Goal: Entertainment & Leisure: Consume media (video, audio)

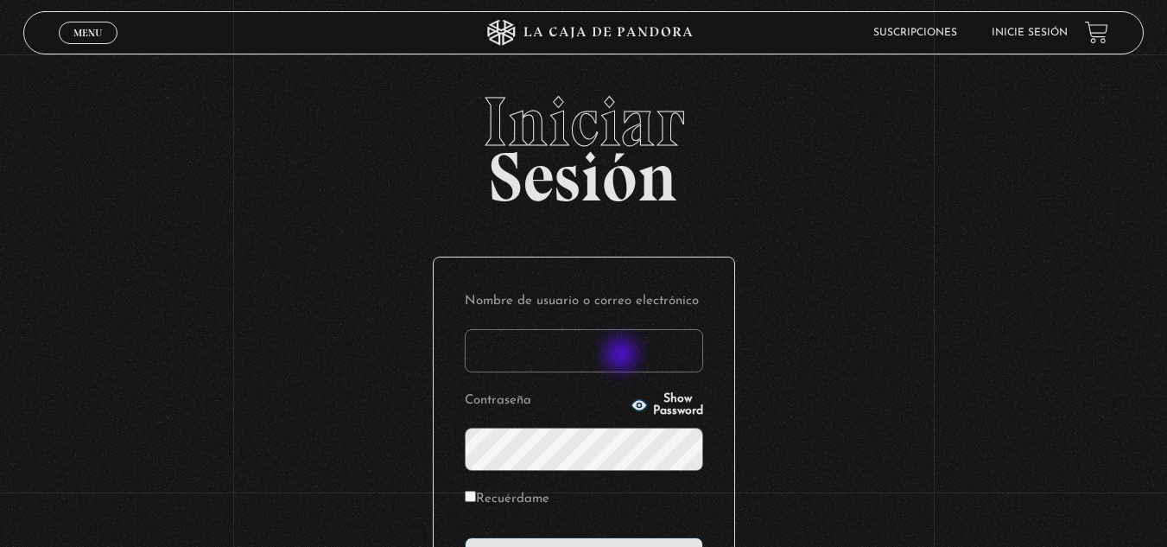
click at [623, 356] on input "Nombre de usuario o correo electrónico" at bounding box center [584, 350] width 238 height 43
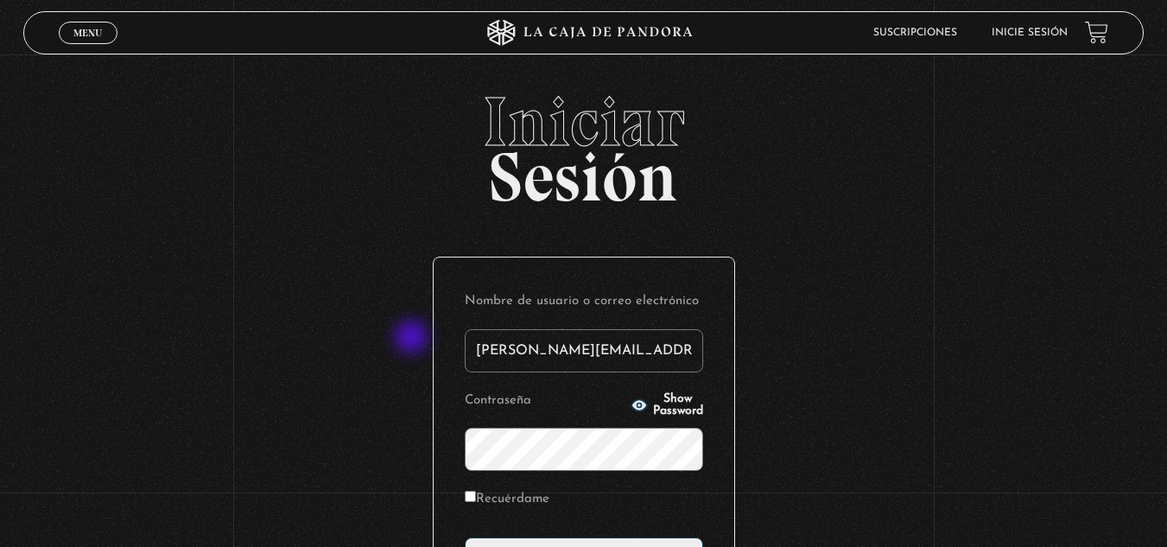
drag, startPoint x: 705, startPoint y: 353, endPoint x: 261, endPoint y: 322, distance: 445.1
click at [261, 322] on div "Iniciar Sesión Nombre de usuario o correo electrónico karina.chavesgodinez@gmai…" at bounding box center [583, 418] width 1167 height 662
type input "bussoni"
click at [655, 398] on span "Show Password" at bounding box center [678, 405] width 50 height 24
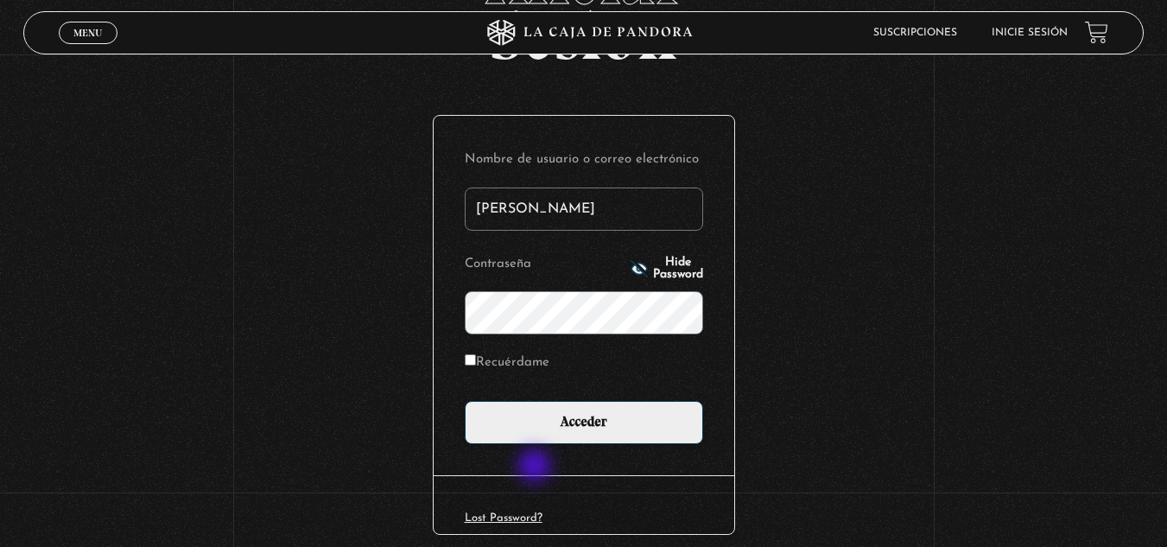
scroll to position [173, 0]
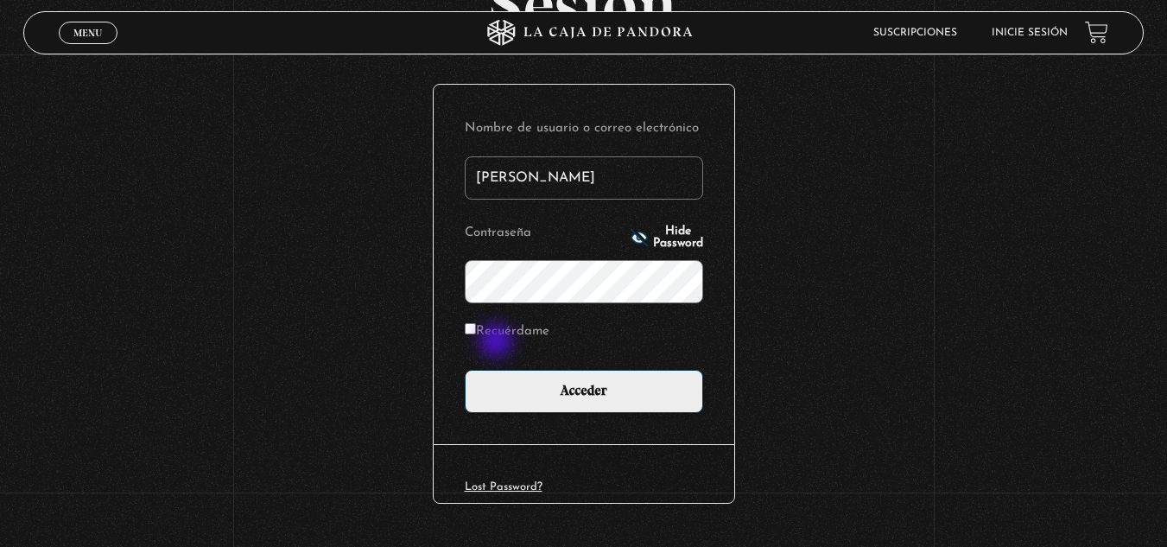
click at [495, 325] on label "Recuérdame" at bounding box center [507, 332] width 85 height 27
click at [476, 325] on input "Recuérdame" at bounding box center [470, 328] width 11 height 11
checkbox input "true"
click at [536, 360] on form "Nombre de usuario o correo electrónico bussoni Contraseña Hide Password Recuérd…" at bounding box center [584, 264] width 238 height 297
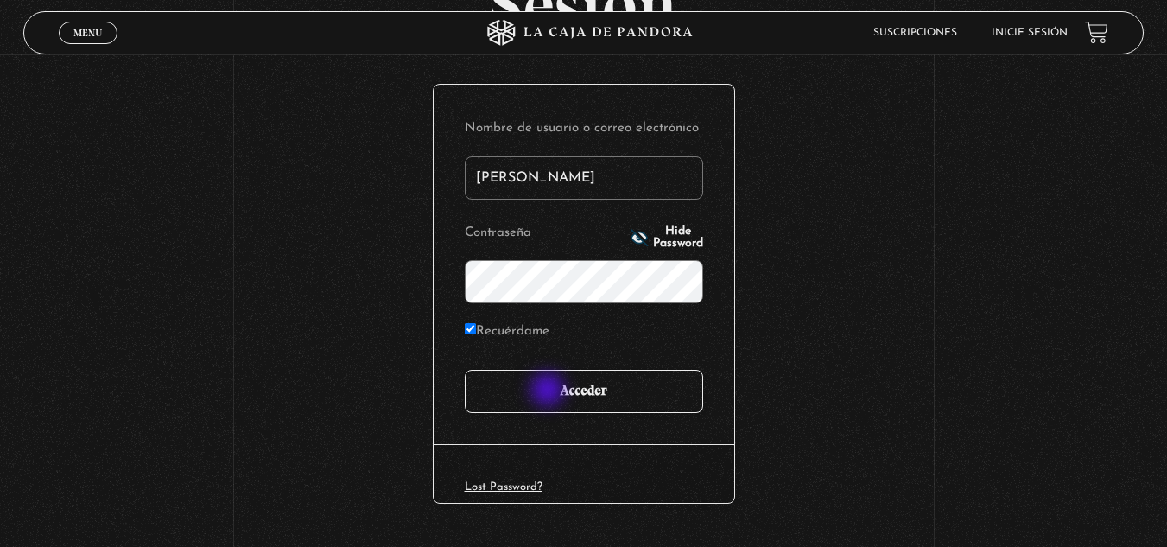
click at [549, 393] on input "Acceder" at bounding box center [584, 391] width 238 height 43
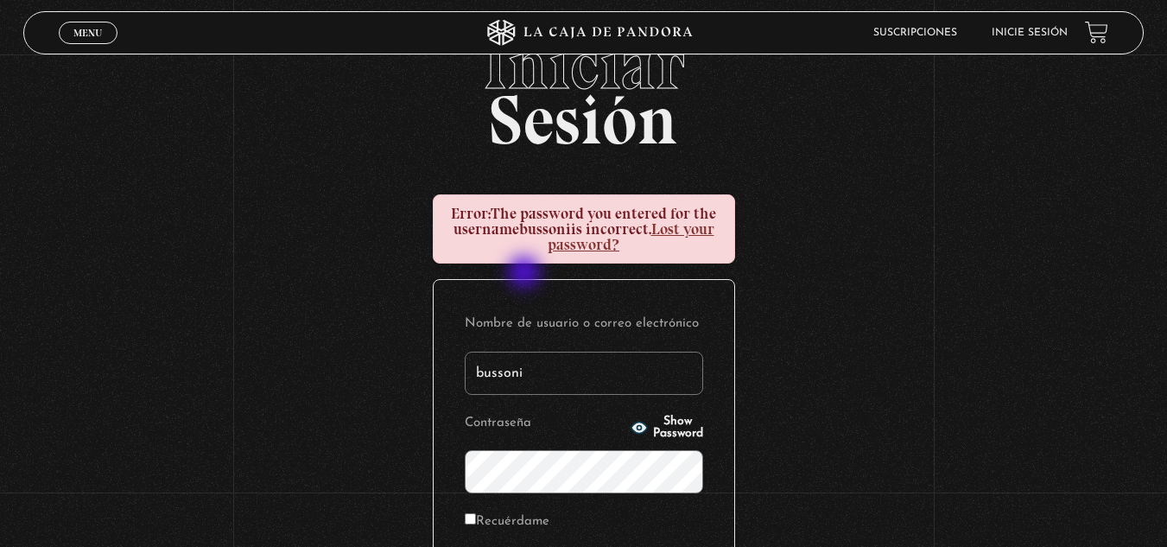
scroll to position [173, 0]
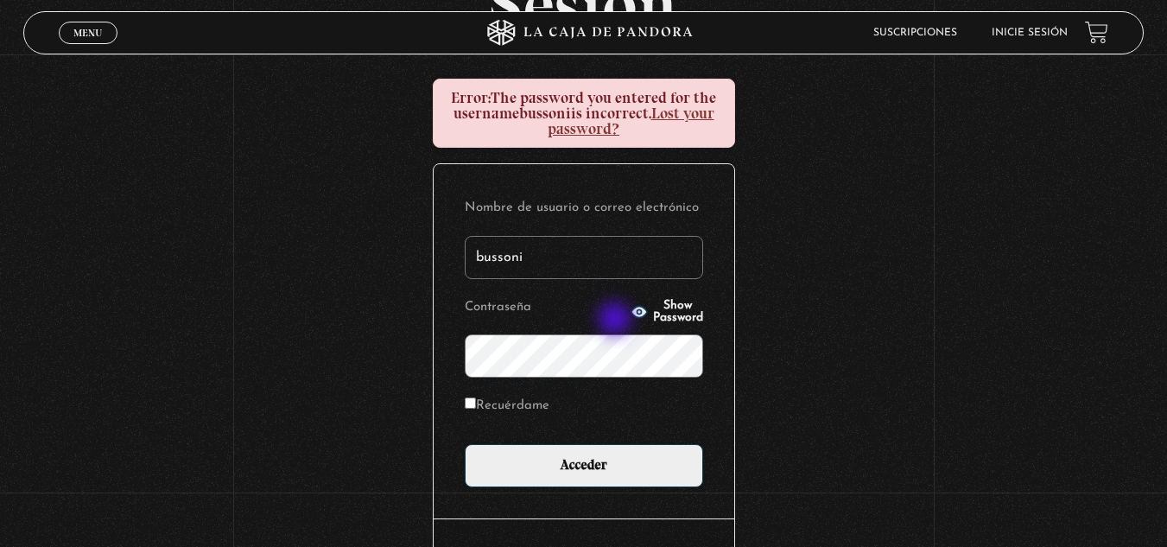
click at [618, 320] on p "Contraseña Show Password" at bounding box center [584, 337] width 238 height 84
click at [631, 320] on button "Show Password" at bounding box center [667, 312] width 73 height 24
drag, startPoint x: 511, startPoint y: 406, endPoint x: 524, endPoint y: 418, distance: 18.4
click at [512, 406] on label "Recuérdame" at bounding box center [507, 406] width 85 height 27
click at [476, 406] on input "Recuérdame" at bounding box center [470, 402] width 11 height 11
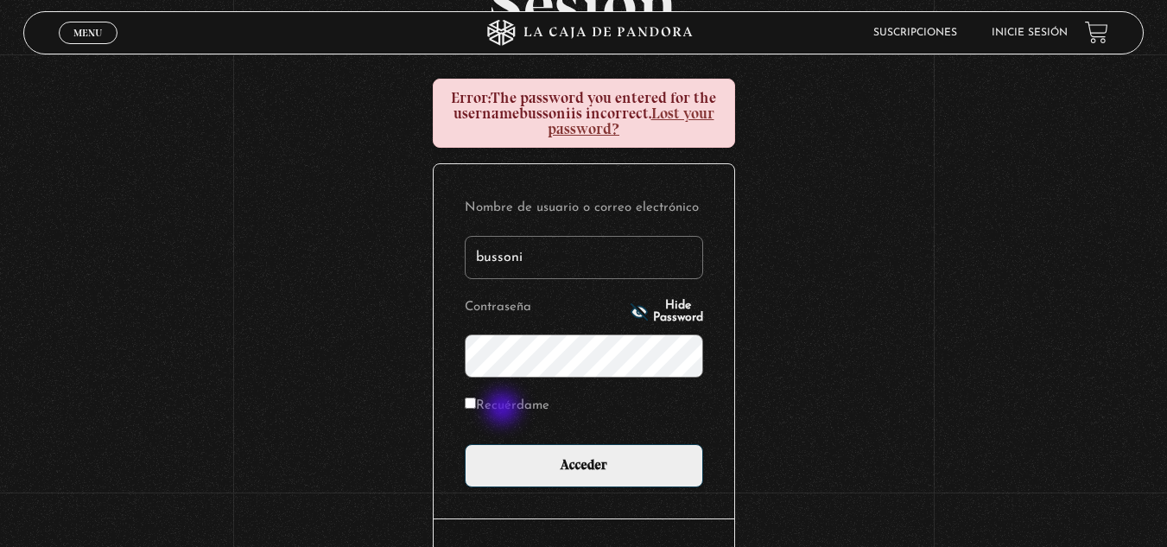
checkbox input "true"
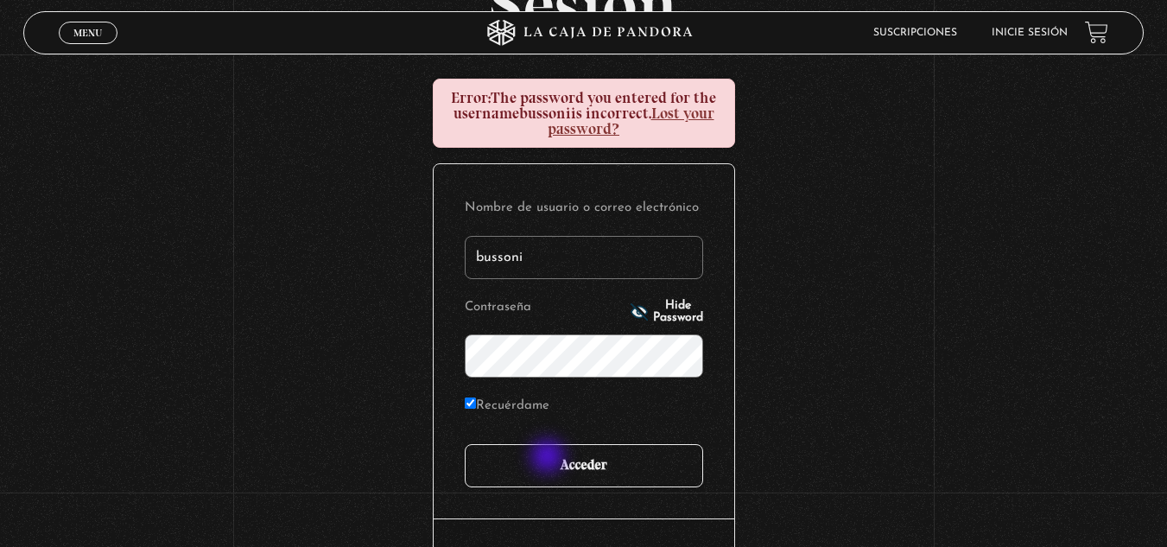
click at [549, 458] on input "Acceder" at bounding box center [584, 465] width 238 height 43
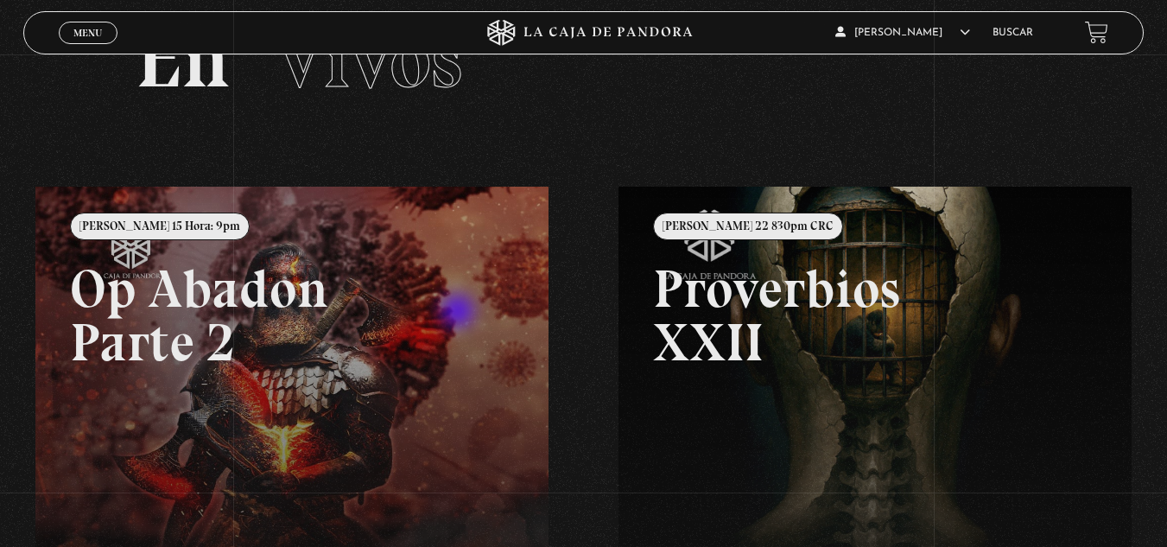
scroll to position [173, 0]
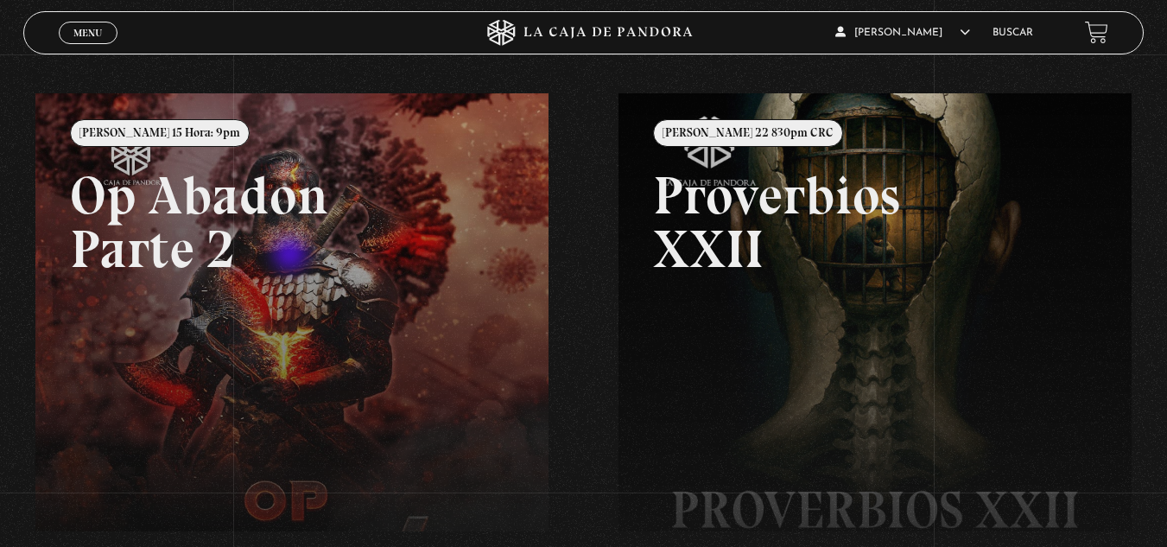
click at [292, 256] on link at bounding box center [618, 366] width 1167 height 547
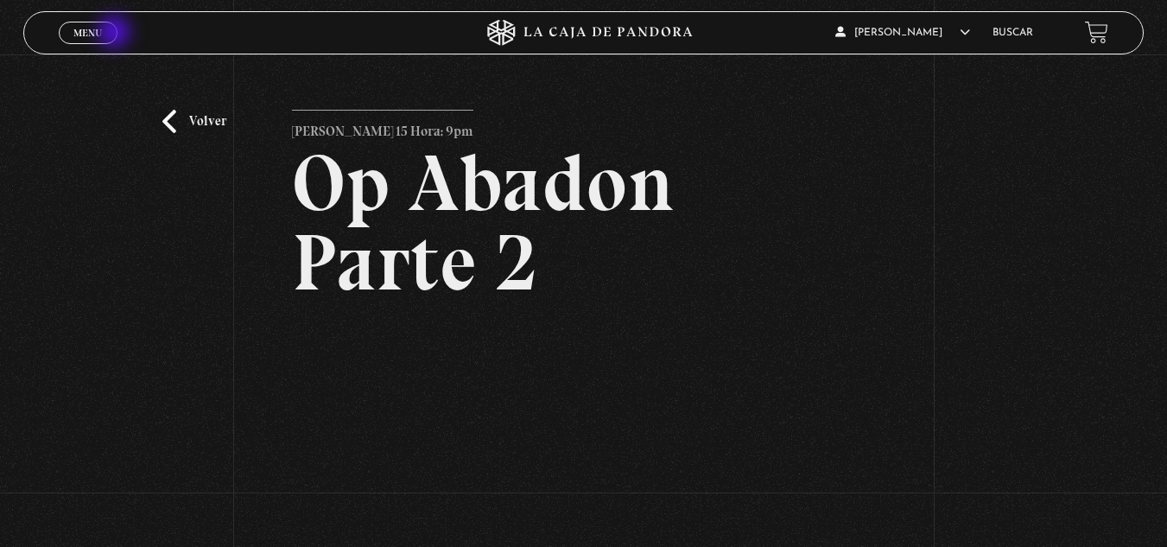
click at [114, 38] on link "Menu Cerrar" at bounding box center [88, 33] width 59 height 22
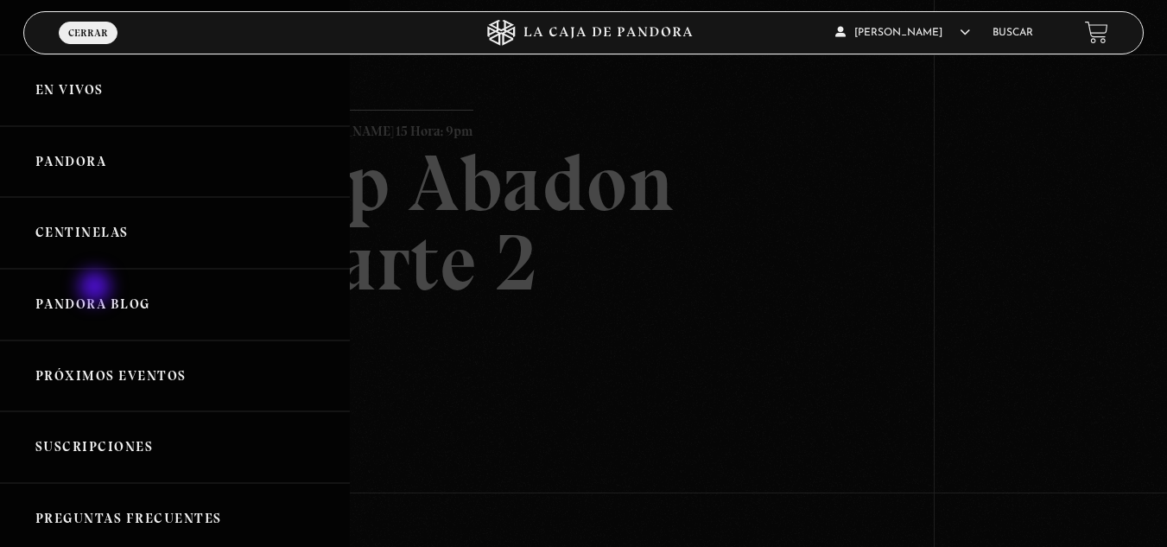
click at [95, 295] on link "Pandora Blog" at bounding box center [175, 305] width 350 height 72
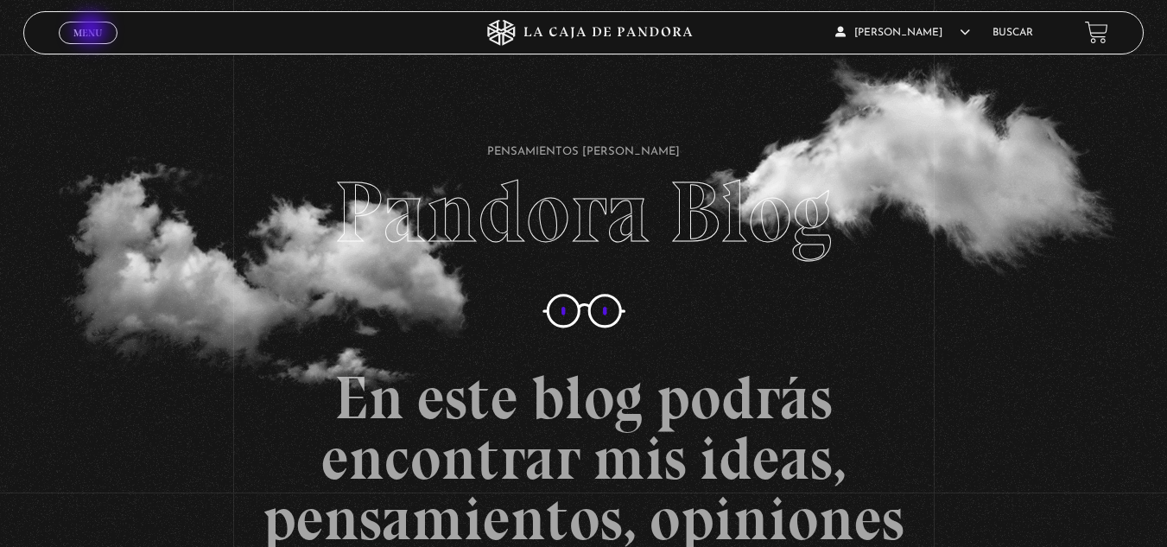
click at [92, 31] on span "Menu" at bounding box center [87, 33] width 29 height 10
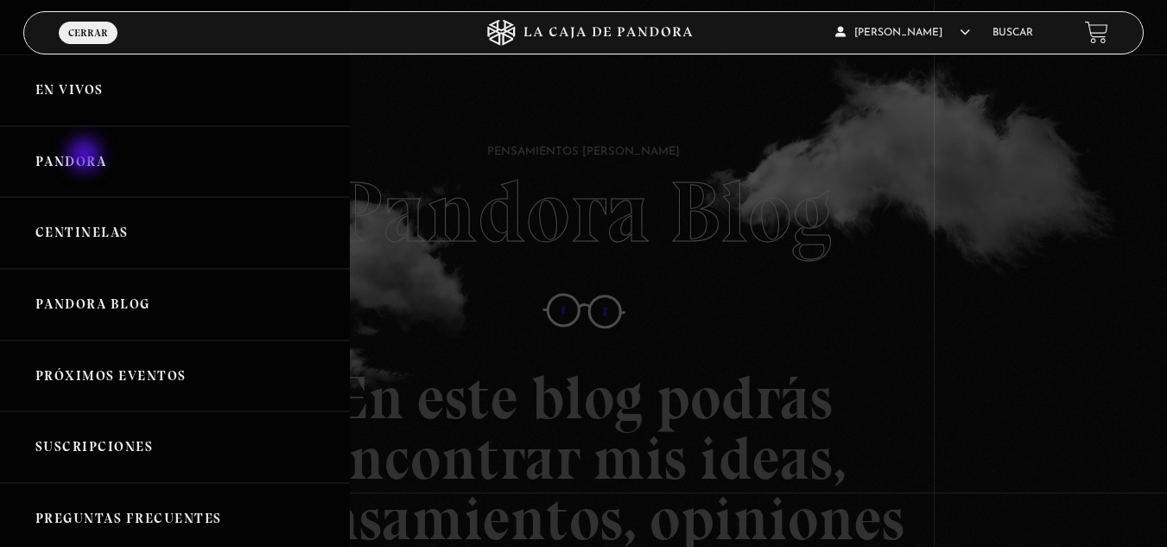
click at [86, 156] on link "Pandora" at bounding box center [175, 162] width 350 height 72
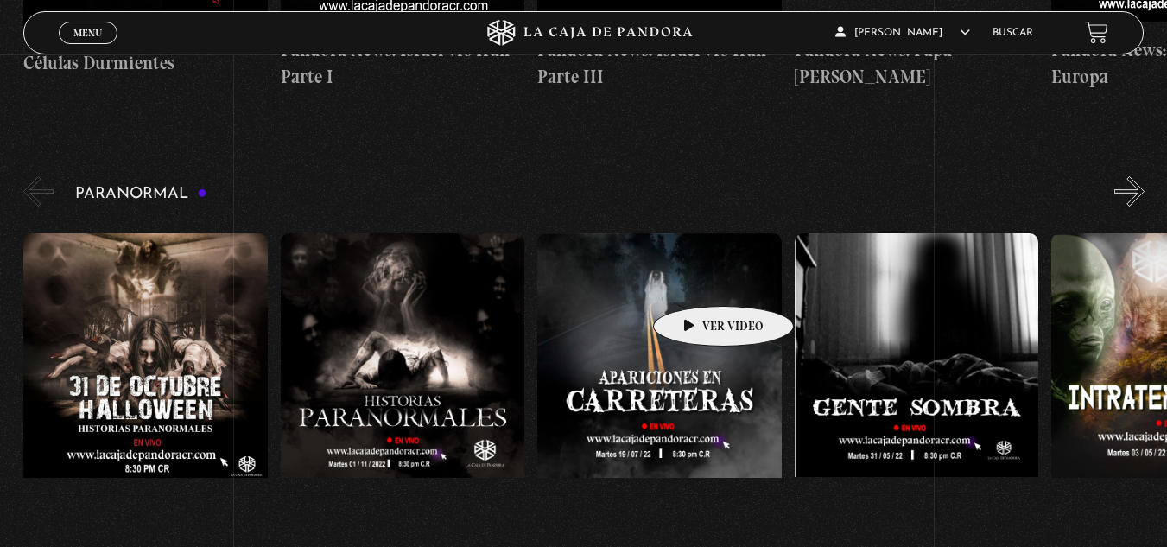
scroll to position [691, 0]
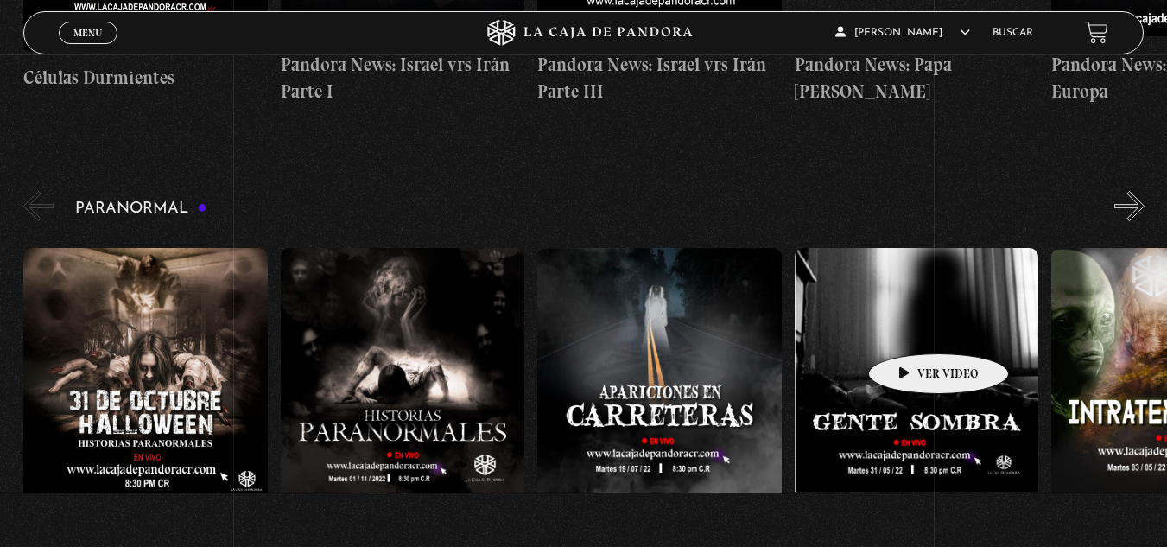
click at [911, 327] on figure at bounding box center [917, 403] width 244 height 311
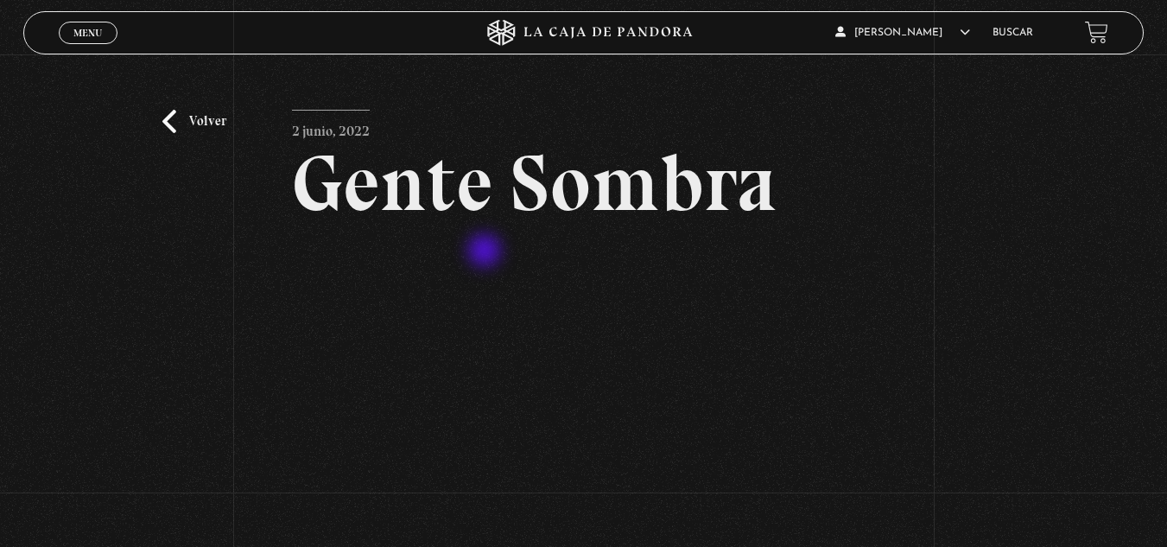
scroll to position [86, 0]
